Goal: Information Seeking & Learning: Learn about a topic

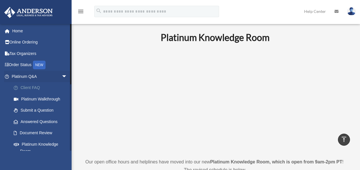
scroll to position [172, 0]
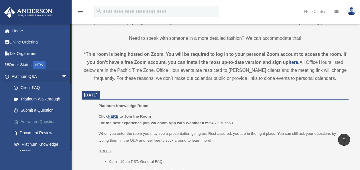
click at [41, 120] on link "Answered Questions" at bounding box center [42, 121] width 68 height 11
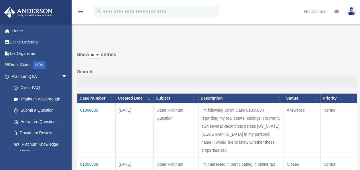
click at [85, 110] on td "01068035" at bounding box center [96, 131] width 38 height 54
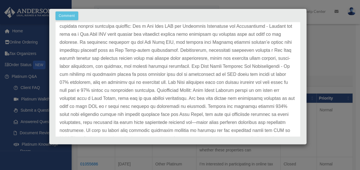
scroll to position [57, 0]
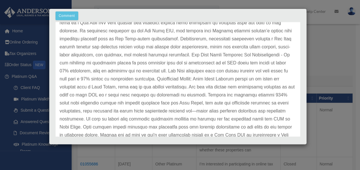
click at [145, 87] on p at bounding box center [178, 75] width 237 height 161
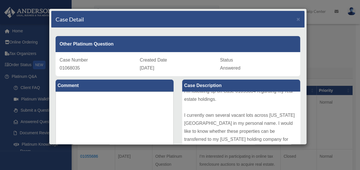
scroll to position [0, 0]
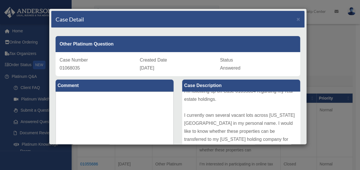
click at [236, 16] on div "Case Detail ×" at bounding box center [178, 19] width 254 height 17
click at [297, 19] on span "×" at bounding box center [299, 19] width 4 height 7
